Goal: Task Accomplishment & Management: Use online tool/utility

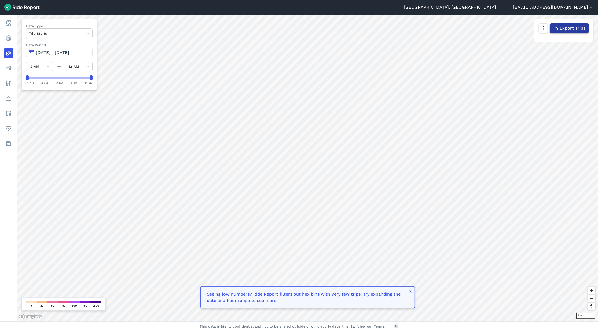
click at [563, 27] on span "Export Trips" at bounding box center [573, 28] width 26 height 6
click at [544, 32] on button "button" at bounding box center [543, 28] width 9 height 10
click at [526, 50] on label "Satellite" at bounding box center [516, 50] width 30 height 11
click at [501, 30] on input "Satellite" at bounding box center [501, 28] width 0 height 3
click at [526, 42] on label "Streets" at bounding box center [515, 39] width 28 height 11
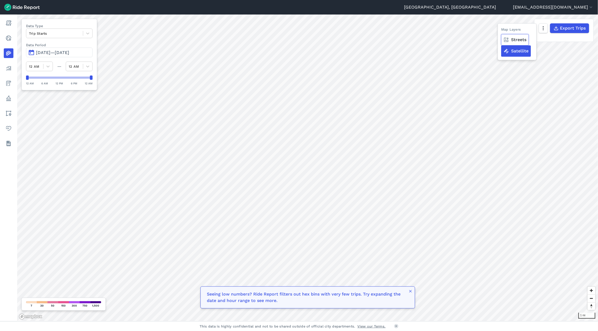
click at [501, 30] on input "Streets" at bounding box center [501, 28] width 0 height 3
click at [543, 28] on icon "button" at bounding box center [543, 27] width 5 height 5
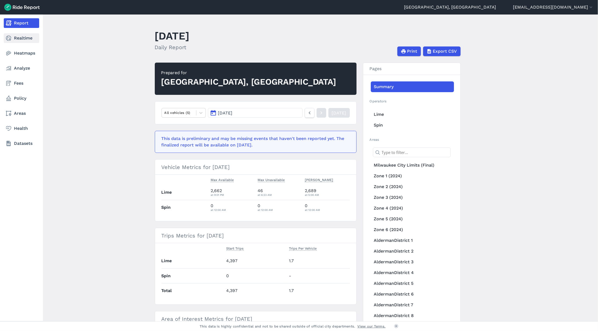
click at [10, 37] on use at bounding box center [8, 37] width 5 height 5
